Goal: Task Accomplishment & Management: Manage account settings

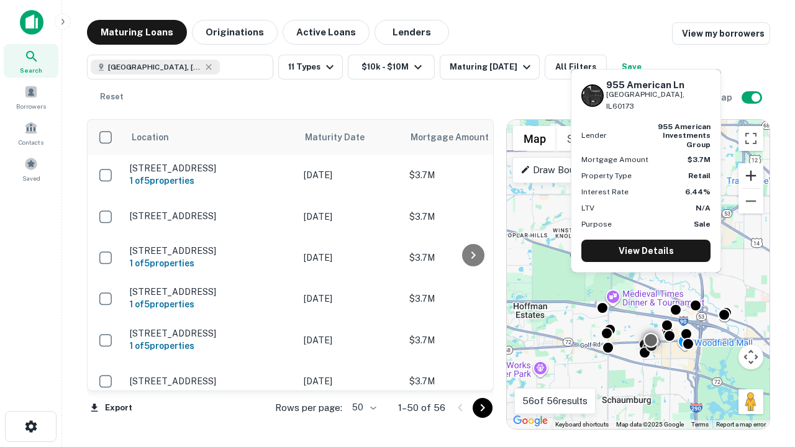
click at [751, 176] on button "Zoom in" at bounding box center [750, 175] width 25 height 25
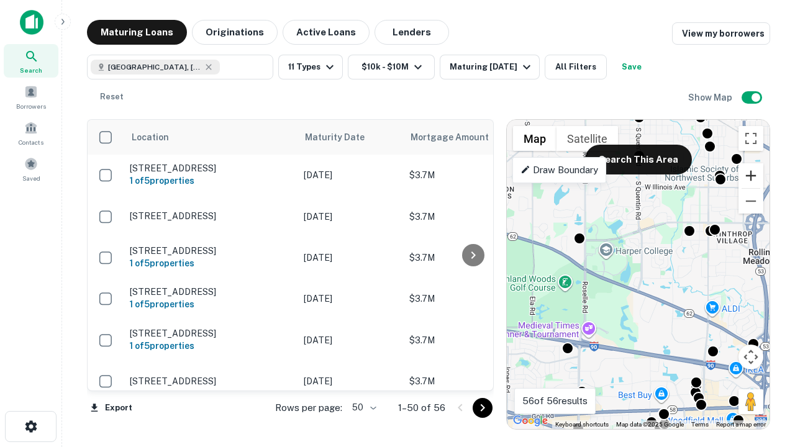
click at [751, 176] on button "Zoom in" at bounding box center [750, 175] width 25 height 25
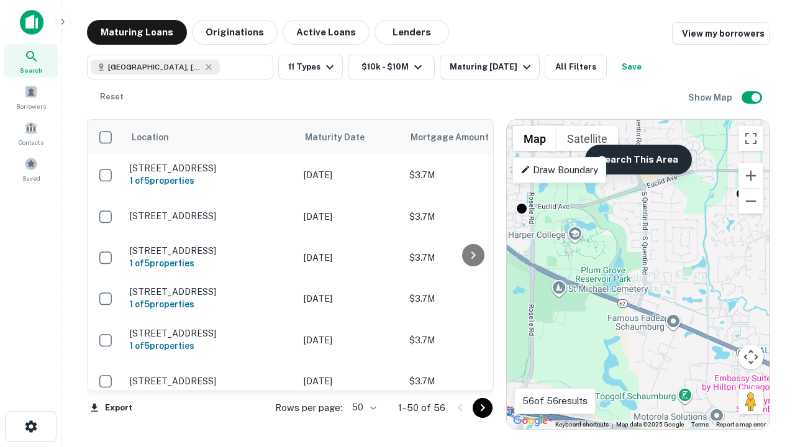
click at [638, 160] on button "Search This Area" at bounding box center [638, 160] width 107 height 30
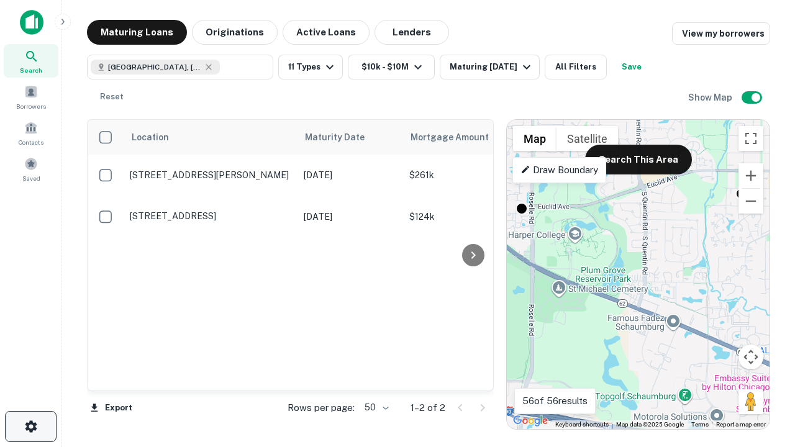
click at [30, 427] on icon "button" at bounding box center [31, 426] width 15 height 15
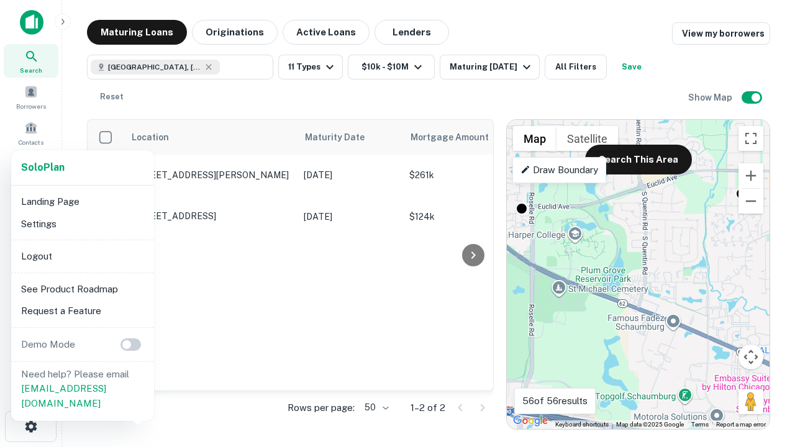
click at [82, 256] on li "Logout" at bounding box center [82, 256] width 133 height 22
